Goal: Task Accomplishment & Management: Manage account settings

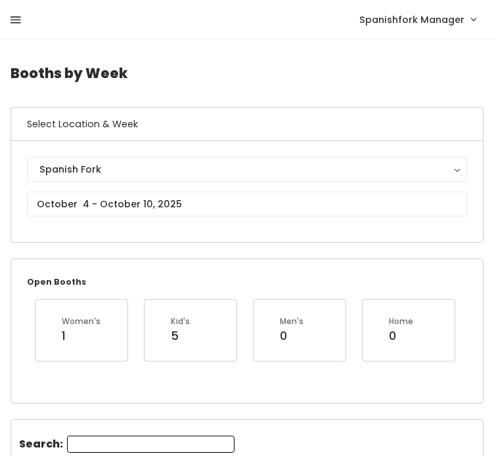
click at [12, 20] on icon at bounding box center [16, 20] width 11 height 12
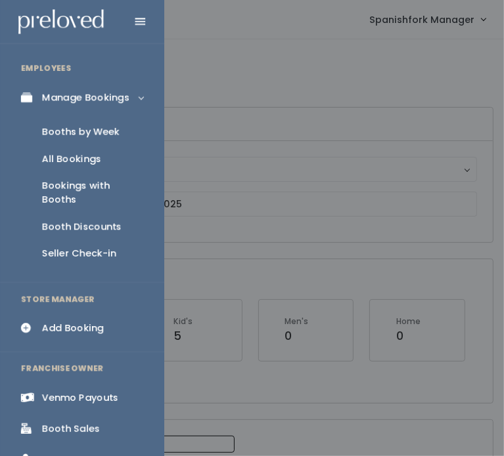
click at [64, 220] on div "Booth Discounts" at bounding box center [81, 227] width 79 height 14
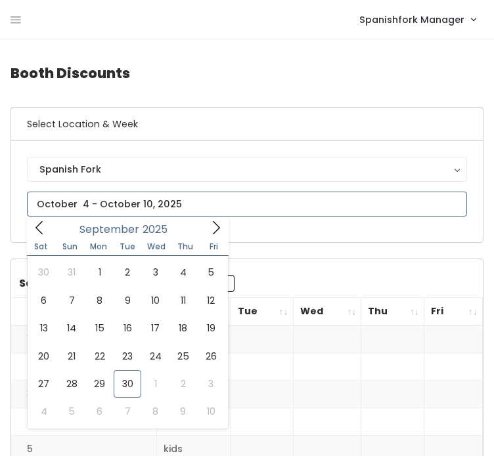
click at [332, 196] on input "text" at bounding box center [247, 204] width 440 height 25
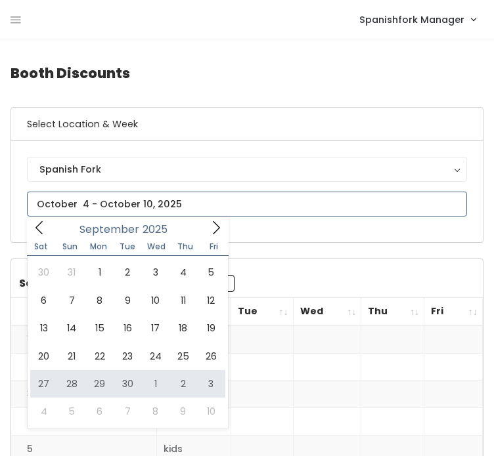
type input "[DATE] to [DATE]"
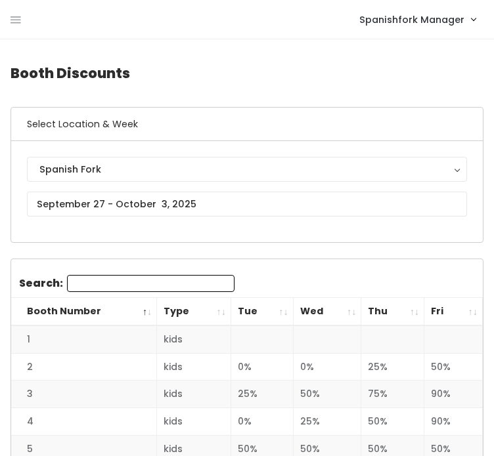
click at [254, 307] on th "Tue" at bounding box center [262, 312] width 62 height 28
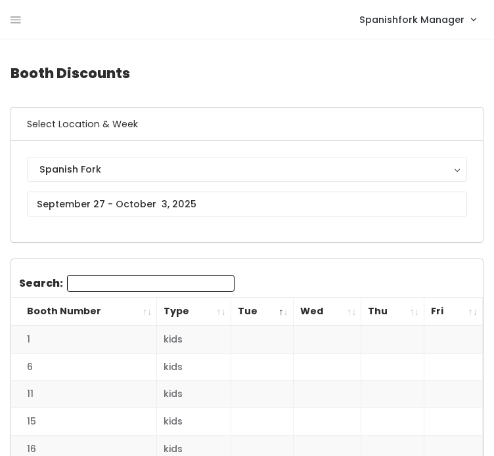
click at [254, 307] on th "Tue" at bounding box center [262, 312] width 62 height 28
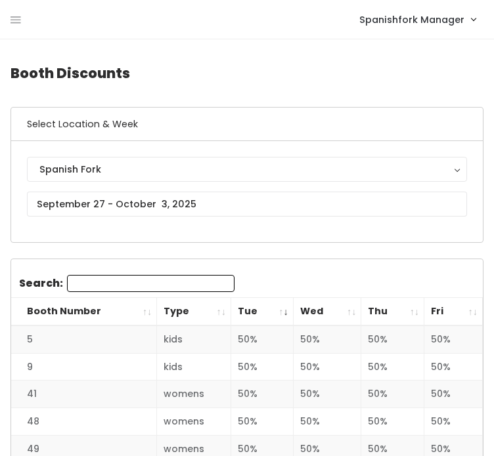
click at [10, 20] on nav "Spanishfork Manager My bookings Account settings Logout" at bounding box center [247, 19] width 494 height 39
click at [21, 21] on div "Spanishfork Manager My bookings Account settings Logout" at bounding box center [250, 19] width 478 height 28
click at [20, 20] on icon at bounding box center [16, 20] width 11 height 12
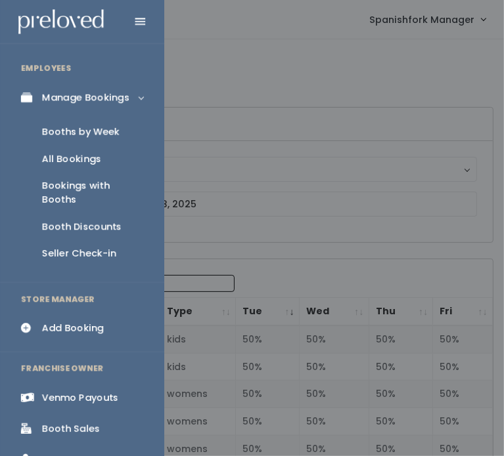
click at [60, 131] on div "Booths by Week" at bounding box center [80, 132] width 77 height 14
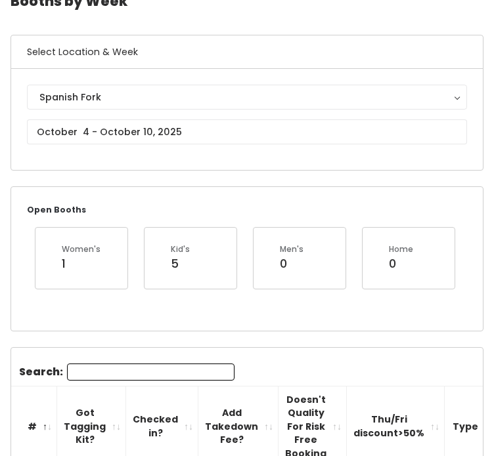
scroll to position [24, 0]
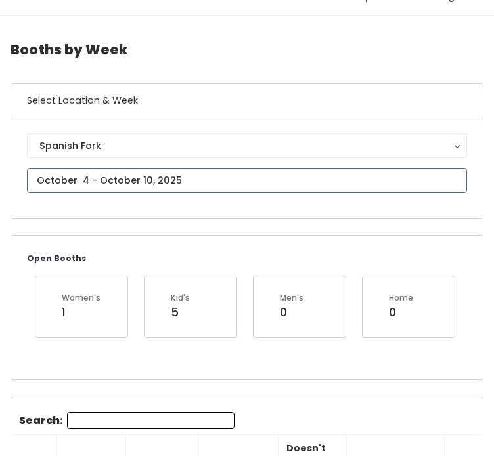
type input "[DATE] to [DATE]"
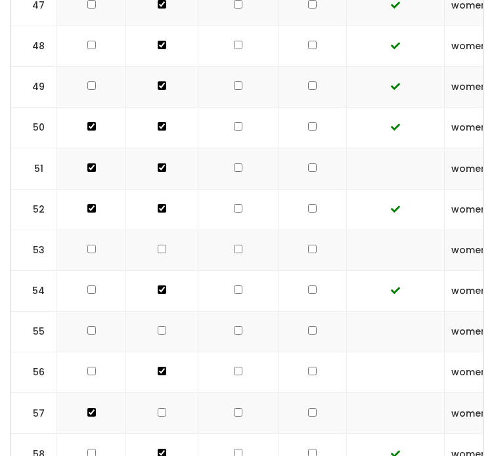
scroll to position [2496, 0]
